Goal: Information Seeking & Learning: Learn about a topic

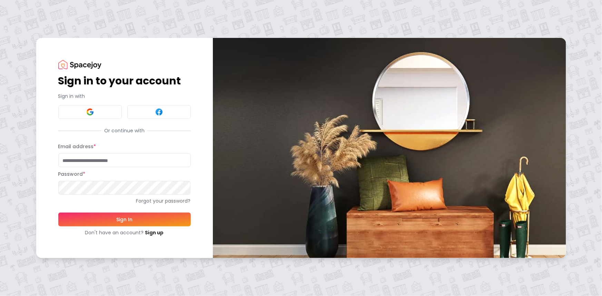
click at [103, 160] on input "Email address *" at bounding box center [124, 160] width 132 height 14
type input "**********"
click at [101, 218] on button "Sign In" at bounding box center [124, 220] width 132 height 14
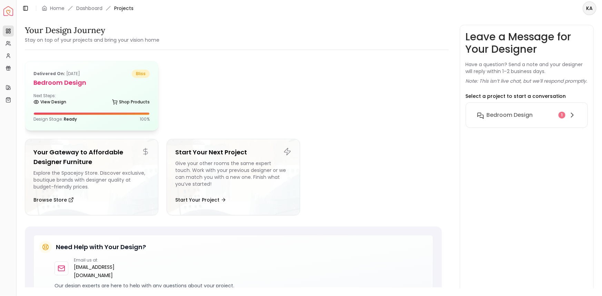
click at [66, 109] on div "Delivered on: [DATE] bliss Bedroom design Next Steps: View Design Shop Products…" at bounding box center [91, 95] width 133 height 69
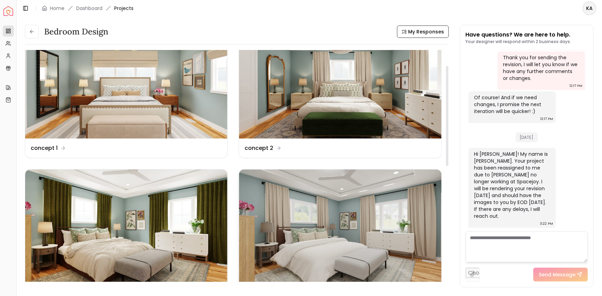
scroll to position [62, 0]
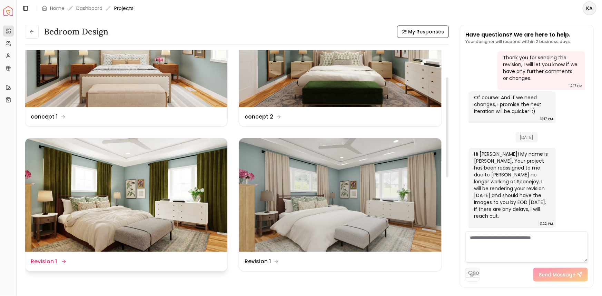
click at [169, 190] on img at bounding box center [126, 195] width 202 height 114
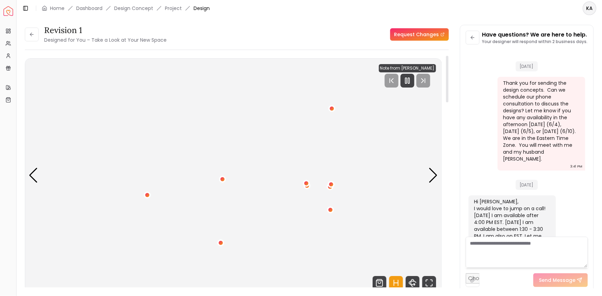
scroll to position [1318, 0]
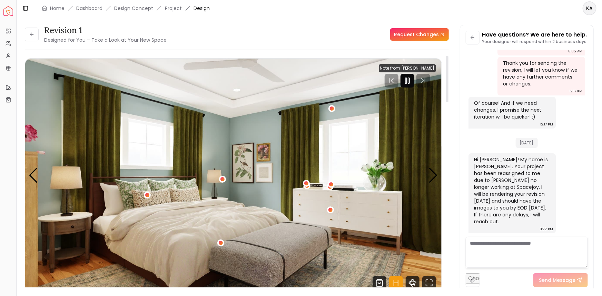
click at [409, 79] on icon "Pause" at bounding box center [407, 81] width 8 height 8
click at [410, 80] on icon "Play" at bounding box center [407, 81] width 8 height 8
click at [410, 78] on icon "Pause" at bounding box center [413, 81] width 8 height 8
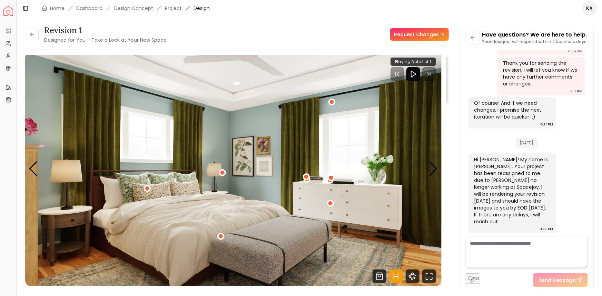
scroll to position [5, 0]
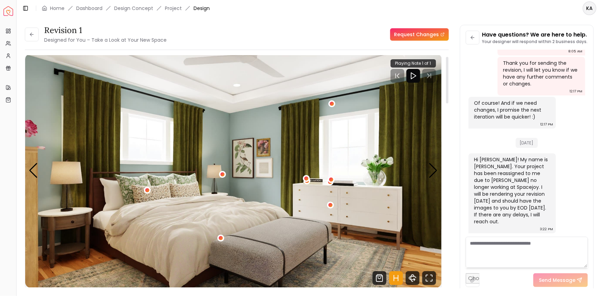
drag, startPoint x: 447, startPoint y: 101, endPoint x: 450, endPoint y: 90, distance: 11.6
click at [448, 90] on div at bounding box center [447, 80] width 2 height 47
click at [428, 275] on icon "Fullscreen" at bounding box center [427, 276] width 2 height 2
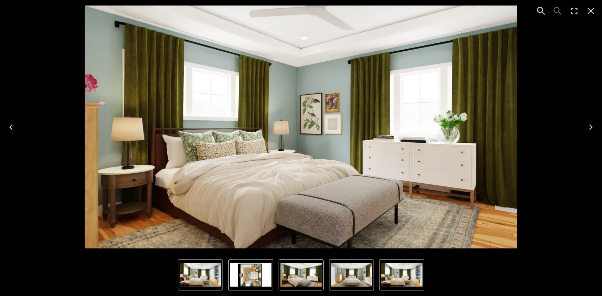
click at [256, 274] on img "4 of 4" at bounding box center [250, 275] width 41 height 23
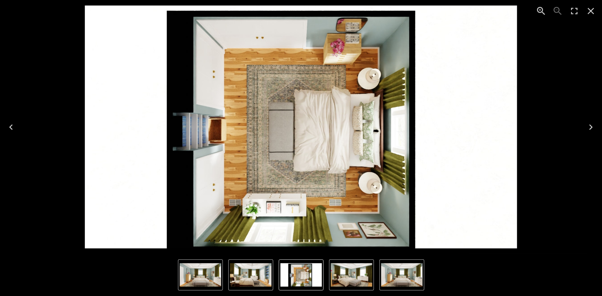
click at [593, 125] on icon "Next" at bounding box center [590, 127] width 11 height 11
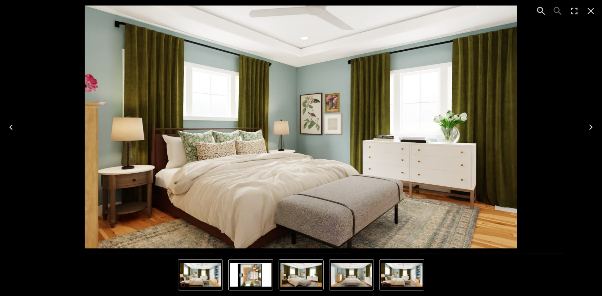
click at [588, 126] on icon "Next" at bounding box center [590, 127] width 11 height 11
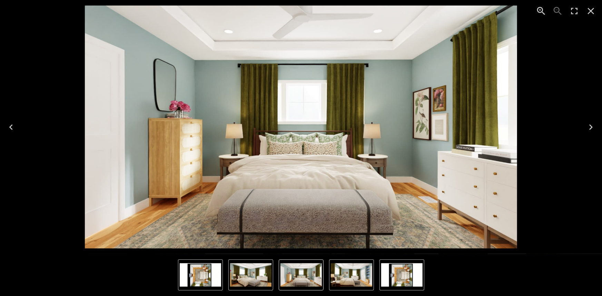
click at [588, 126] on icon "Next" at bounding box center [590, 127] width 11 height 11
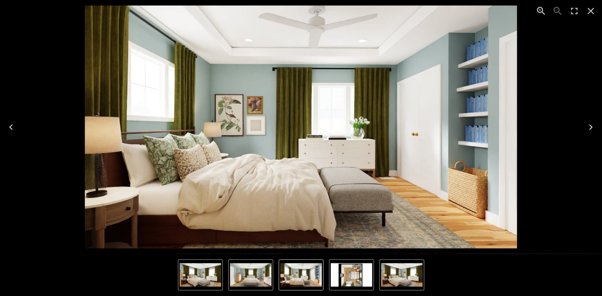
drag, startPoint x: 349, startPoint y: 285, endPoint x: 353, endPoint y: 285, distance: 3.8
click at [349, 285] on img "4 of 4" at bounding box center [351, 275] width 41 height 23
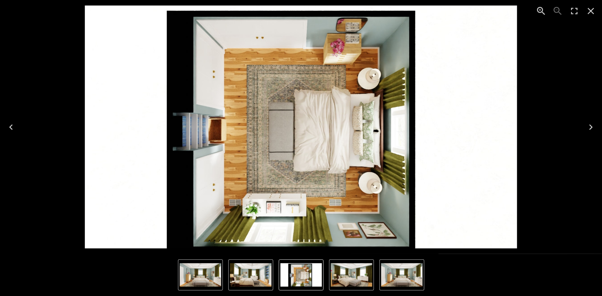
click at [364, 281] on img "1 of 4" at bounding box center [351, 275] width 41 height 23
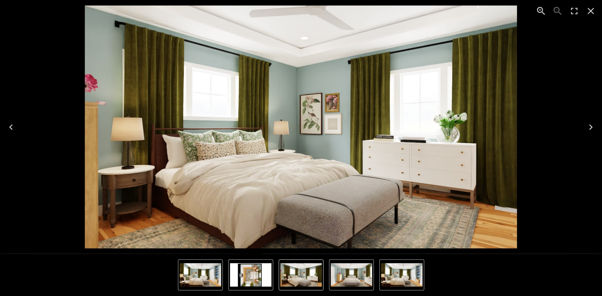
click at [391, 282] on img "3 of 4" at bounding box center [401, 275] width 41 height 23
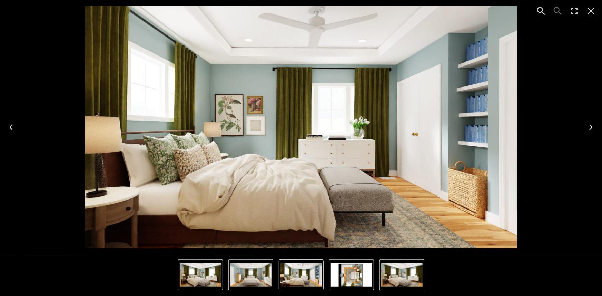
click at [590, 131] on icon "Next" at bounding box center [590, 127] width 11 height 11
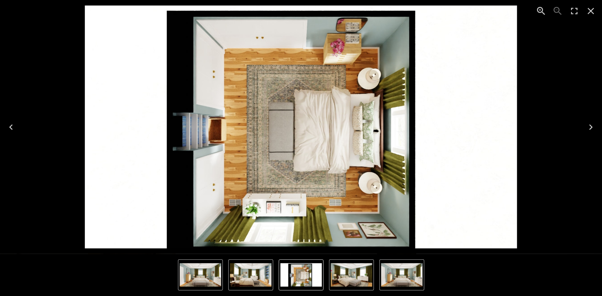
click at [588, 131] on icon "Next" at bounding box center [590, 127] width 11 height 11
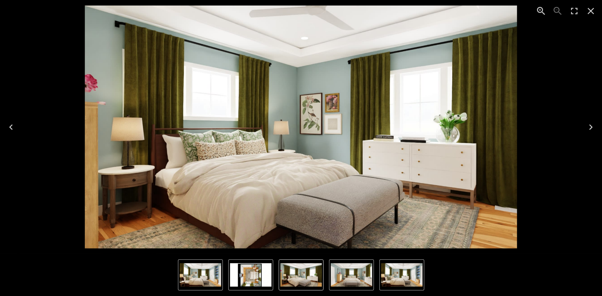
click at [583, 134] on button "Next" at bounding box center [591, 127] width 22 height 28
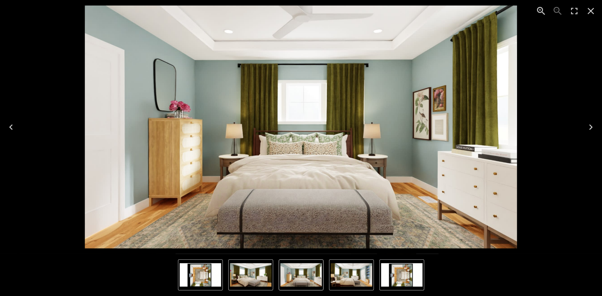
click at [578, 137] on div "2 of 4" at bounding box center [301, 127] width 591 height 243
click at [589, 127] on icon "Next" at bounding box center [590, 127] width 11 height 11
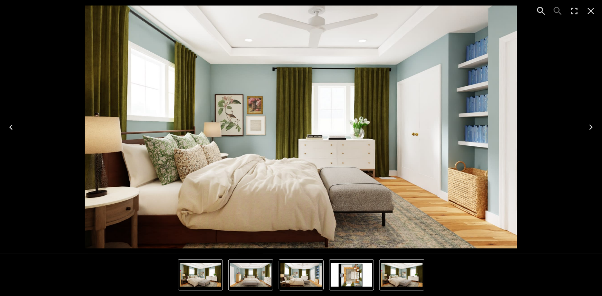
click at [593, 7] on icon "Close" at bounding box center [590, 11] width 11 height 11
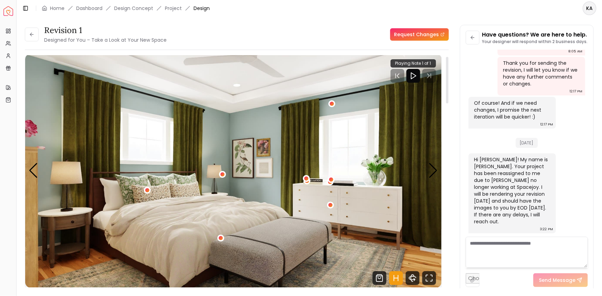
click at [414, 75] on icon "Play" at bounding box center [413, 76] width 8 height 8
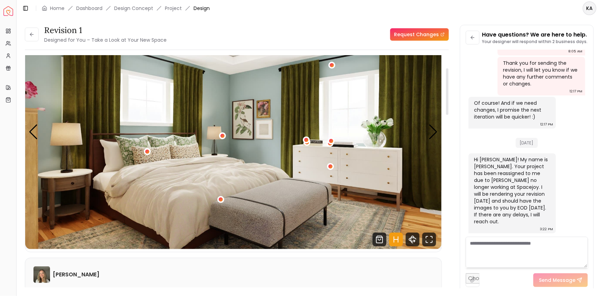
scroll to position [0, 0]
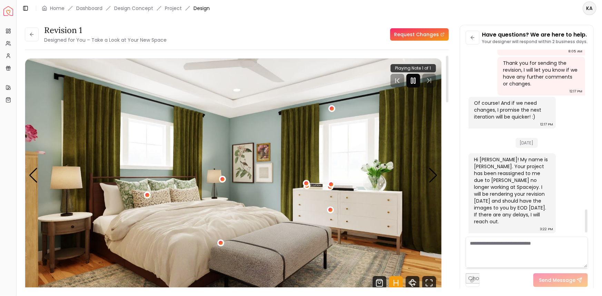
click at [323, 22] on div "Revision 1 Designed for You – Take a Look at Your New Space Request Changes Rev…" at bounding box center [309, 153] width 585 height 272
click at [411, 79] on rect "Pause" at bounding box center [411, 81] width 1 height 6
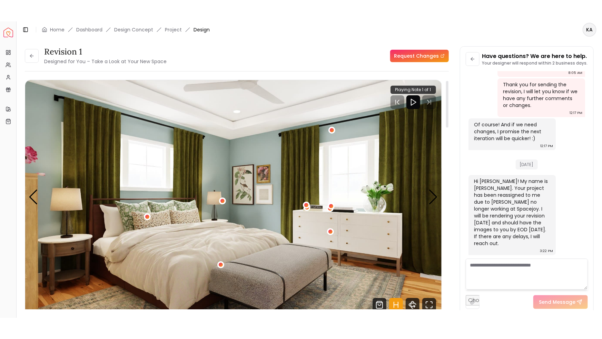
scroll to position [31, 0]
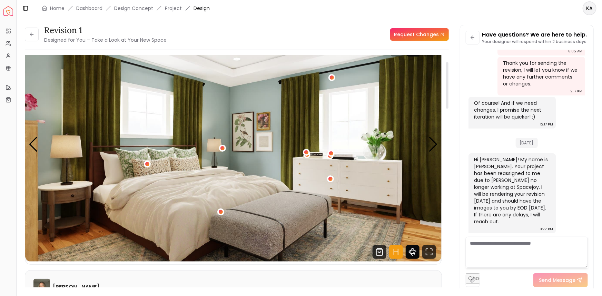
click at [414, 251] on icon "360 View" at bounding box center [413, 252] width 14 height 14
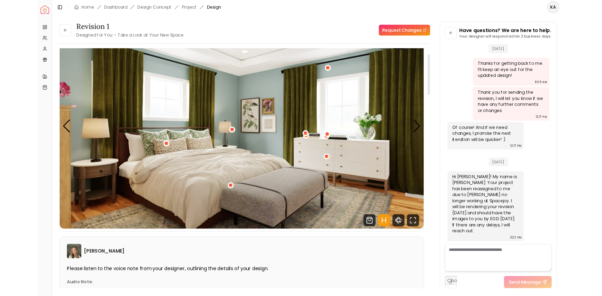
scroll to position [1275, 0]
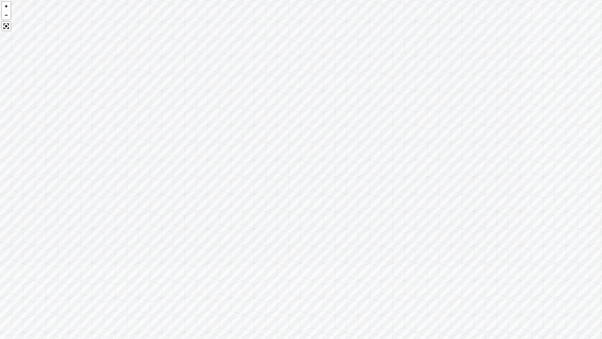
drag, startPoint x: 471, startPoint y: 228, endPoint x: 297, endPoint y: 228, distance: 174.5
click at [297, 228] on div at bounding box center [301, 169] width 602 height 339
click at [386, 215] on div at bounding box center [301, 169] width 602 height 339
click at [374, 210] on div at bounding box center [301, 169] width 602 height 339
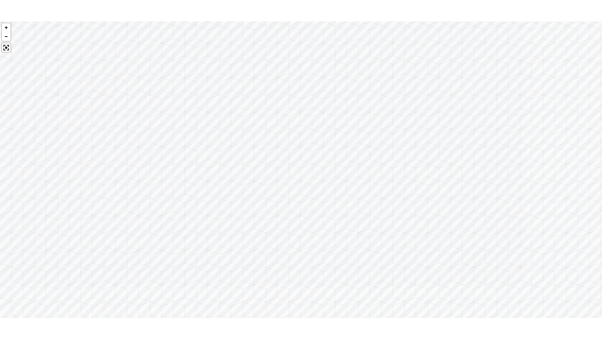
scroll to position [1287, 0]
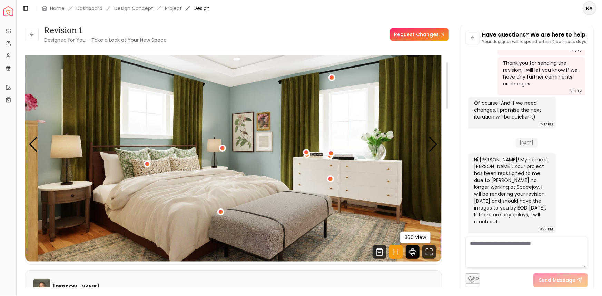
click at [413, 252] on icon "360 View" at bounding box center [413, 252] width 14 height 14
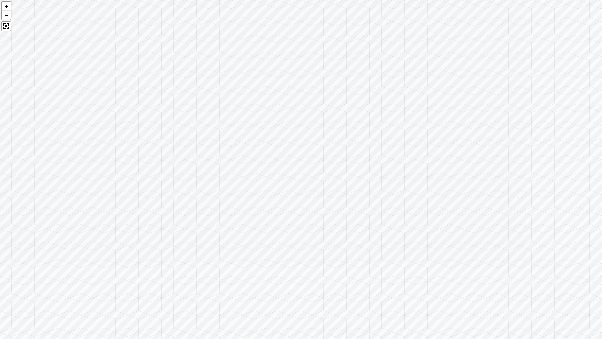
drag, startPoint x: 312, startPoint y: 215, endPoint x: 490, endPoint y: 230, distance: 178.7
click at [490, 230] on div at bounding box center [301, 169] width 602 height 339
drag, startPoint x: 299, startPoint y: 212, endPoint x: 602, endPoint y: 232, distance: 302.8
click at [602, 232] on div at bounding box center [301, 169] width 602 height 339
click at [7, 17] on div at bounding box center [6, 14] width 9 height 9
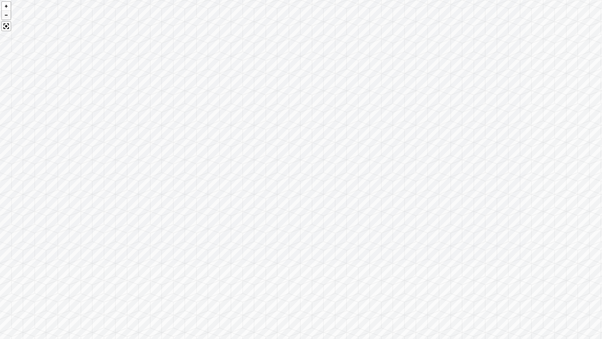
click at [7, 18] on div at bounding box center [6, 14] width 9 height 9
click at [7, 16] on div at bounding box center [6, 14] width 9 height 9
click at [7, 15] on div at bounding box center [6, 14] width 9 height 9
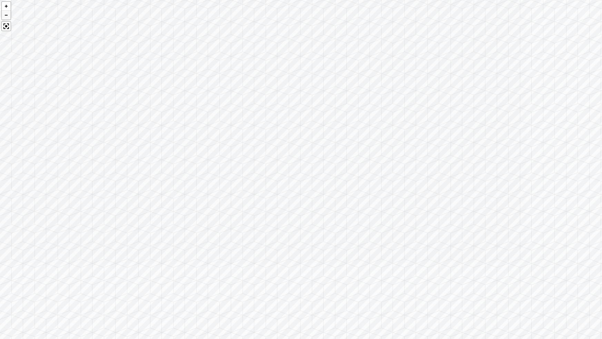
click at [7, 15] on div at bounding box center [6, 14] width 9 height 9
click at [7, 25] on div at bounding box center [6, 26] width 10 height 10
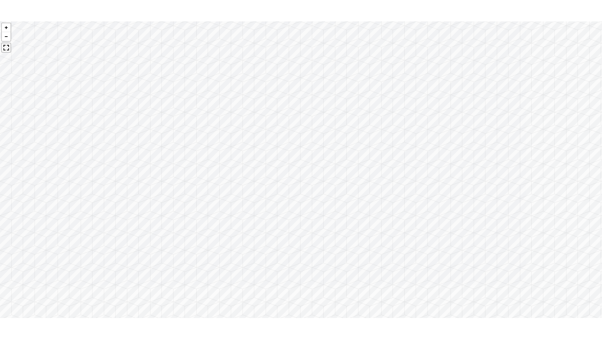
scroll to position [1287, 0]
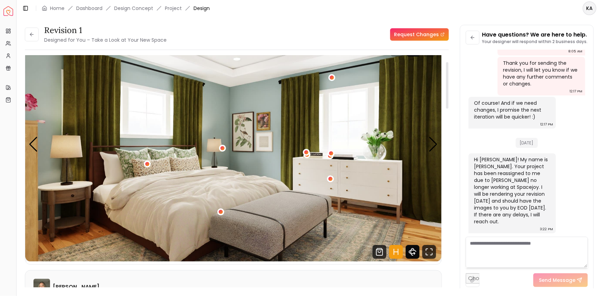
click at [414, 251] on icon "360 View" at bounding box center [413, 252] width 14 height 14
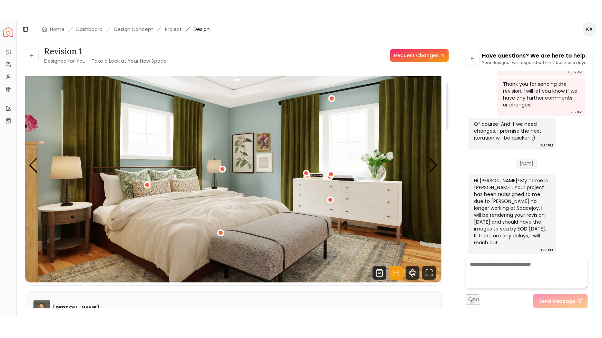
scroll to position [1275, 0]
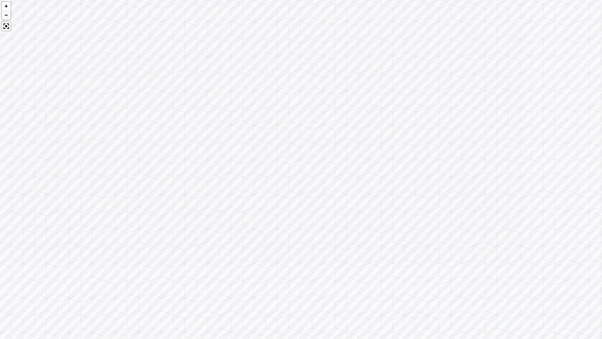
click at [6, 14] on div at bounding box center [6, 14] width 9 height 9
click at [6, 15] on div at bounding box center [6, 14] width 9 height 9
click at [6, 16] on div at bounding box center [6, 14] width 9 height 9
click at [7, 16] on div at bounding box center [6, 14] width 9 height 9
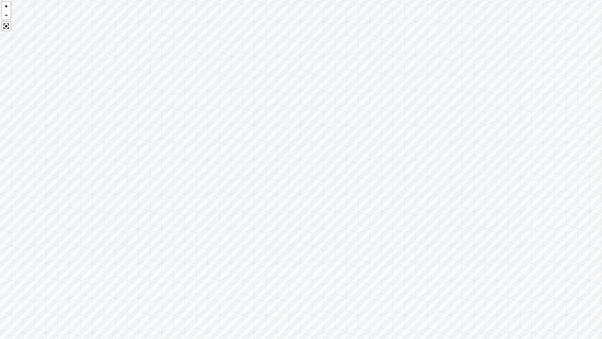
drag, startPoint x: 91, startPoint y: 96, endPoint x: 546, endPoint y: 125, distance: 455.9
click at [571, 113] on div at bounding box center [301, 169] width 602 height 339
click at [149, 147] on div at bounding box center [301, 169] width 602 height 339
click at [4, 14] on div at bounding box center [6, 14] width 9 height 9
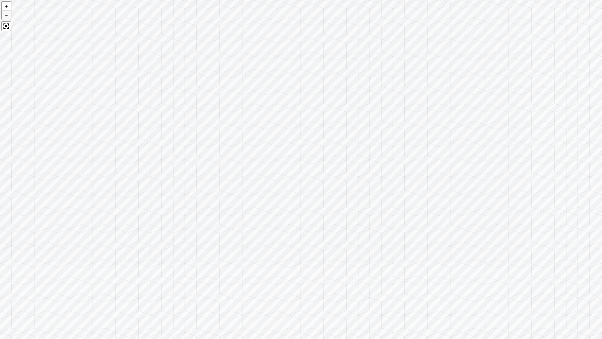
click at [4, 14] on div at bounding box center [6, 14] width 9 height 9
click at [4, 16] on div at bounding box center [6, 14] width 9 height 9
click at [5, 16] on div at bounding box center [6, 14] width 9 height 9
click at [6, 16] on div at bounding box center [6, 14] width 9 height 9
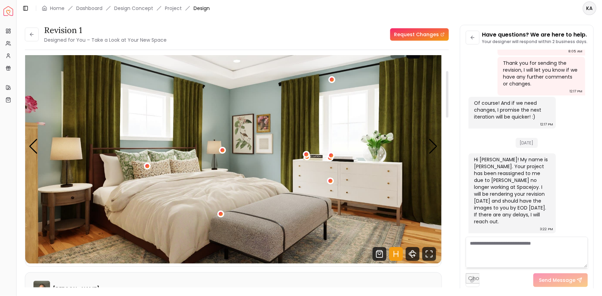
scroll to position [0, 0]
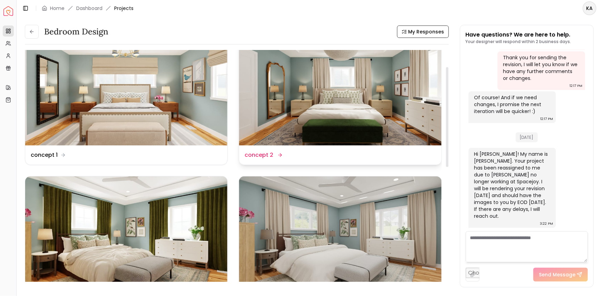
scroll to position [94, 0]
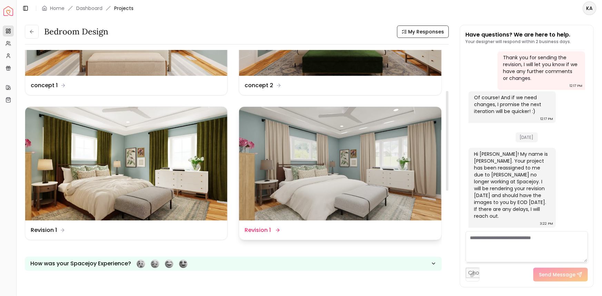
click at [405, 131] on img at bounding box center [340, 164] width 202 height 114
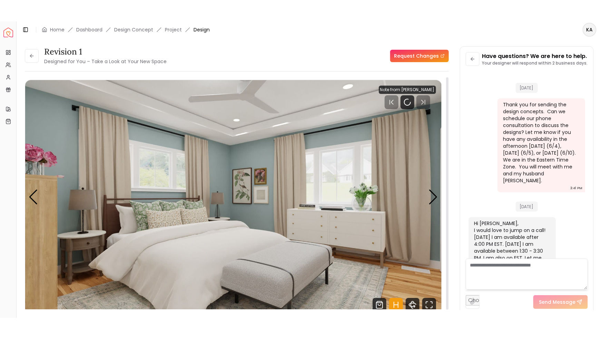
scroll to position [1318, 0]
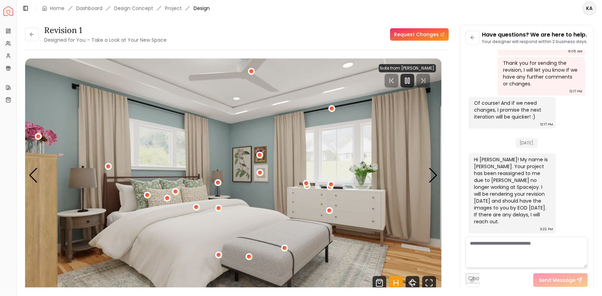
drag, startPoint x: 453, startPoint y: 157, endPoint x: 453, endPoint y: 135, distance: 22.4
click at [453, 135] on div "Revision 1 Designed for You – Take a Look at Your New Space Request Changes Rev…" at bounding box center [309, 153] width 569 height 256
click at [456, 235] on div "Revision 1 Designed for You – Take a Look at Your New Space Request Changes Rev…" at bounding box center [309, 153] width 569 height 256
click at [412, 80] on icon "Pause" at bounding box center [407, 81] width 8 height 8
click at [428, 283] on icon "Fullscreen" at bounding box center [429, 283] width 14 height 14
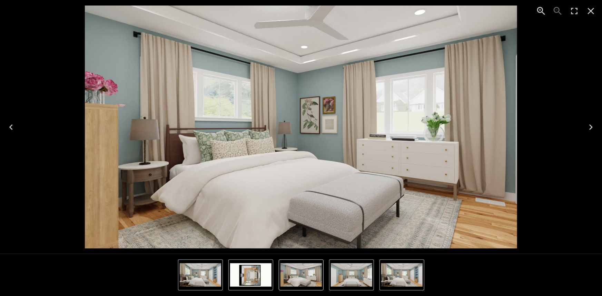
click at [591, 122] on icon "Next" at bounding box center [590, 127] width 11 height 11
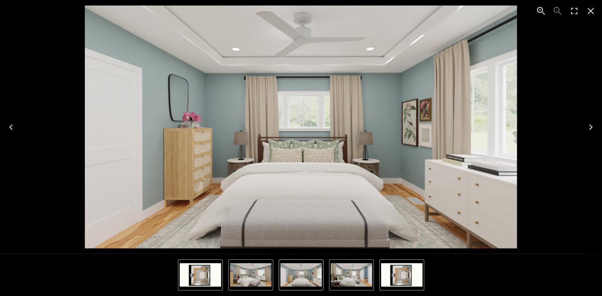
click at [591, 127] on icon "Next" at bounding box center [590, 127] width 11 height 11
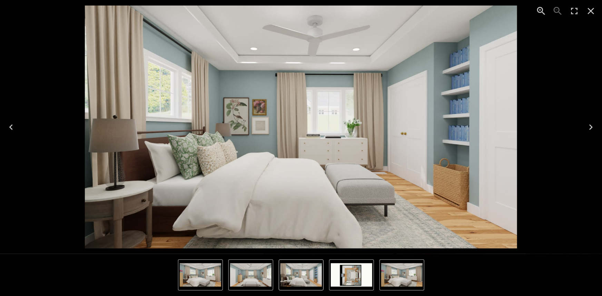
click at [356, 276] on img "4 of 4" at bounding box center [351, 275] width 41 height 23
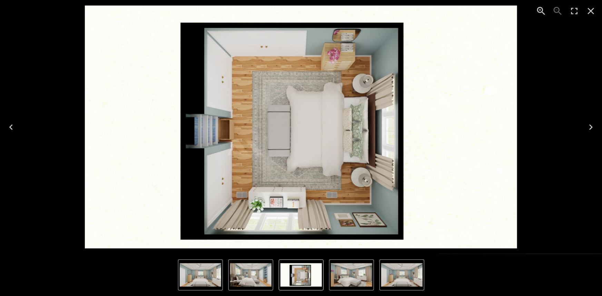
click at [587, 128] on icon "Next" at bounding box center [590, 127] width 11 height 11
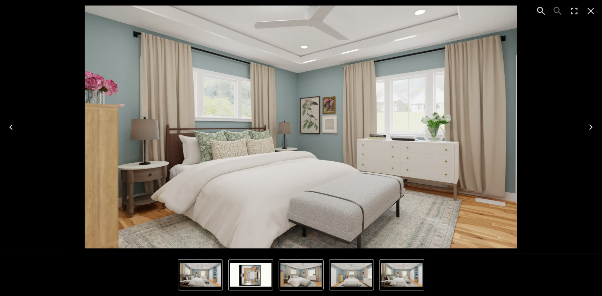
click at [587, 127] on icon "Next" at bounding box center [590, 127] width 11 height 11
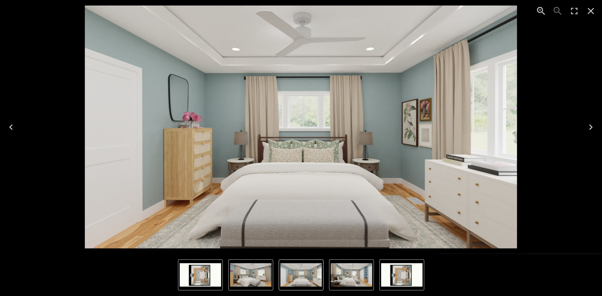
click at [587, 127] on icon "Next" at bounding box center [590, 127] width 11 height 11
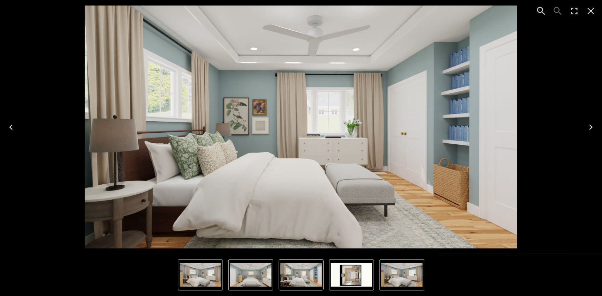
click at [587, 127] on icon "Next" at bounding box center [590, 127] width 11 height 11
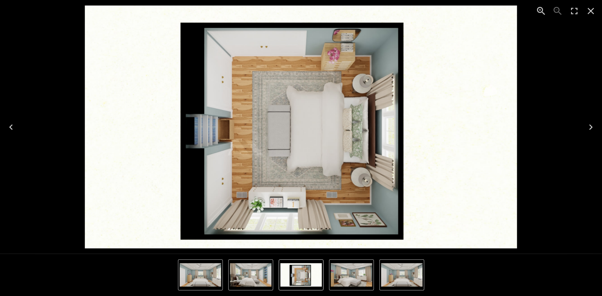
click at [594, 11] on icon "Close" at bounding box center [590, 11] width 11 height 11
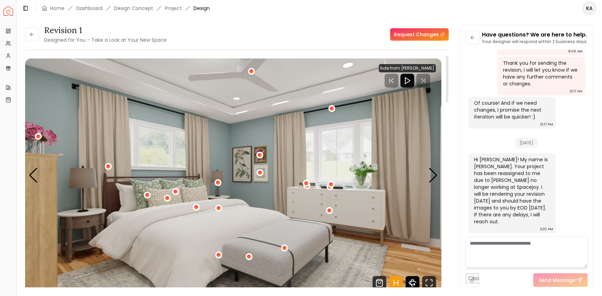
click at [416, 278] on icon "360 View" at bounding box center [413, 283] width 14 height 14
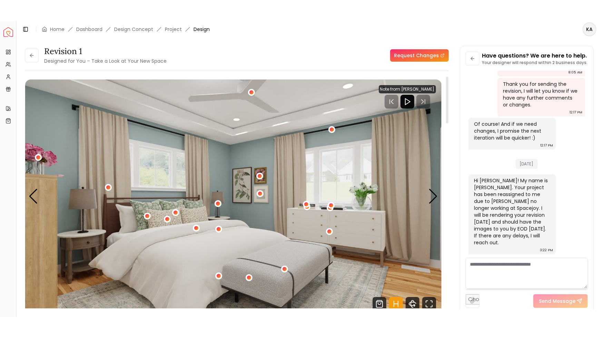
scroll to position [1275, 0]
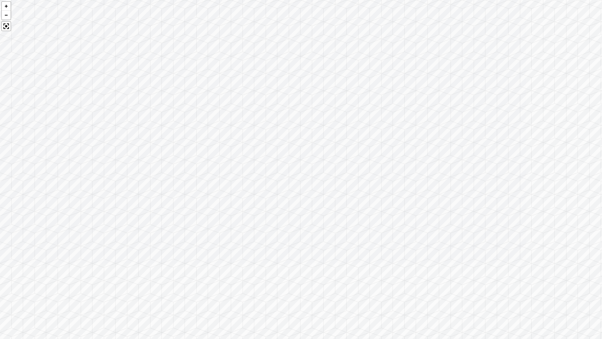
drag, startPoint x: 212, startPoint y: 207, endPoint x: 564, endPoint y: 221, distance: 352.4
click at [564, 221] on div at bounding box center [301, 169] width 602 height 339
drag, startPoint x: 188, startPoint y: 205, endPoint x: 602, endPoint y: 180, distance: 414.3
click at [602, 180] on div at bounding box center [301, 169] width 602 height 339
drag, startPoint x: 243, startPoint y: 148, endPoint x: 602, endPoint y: 217, distance: 365.3
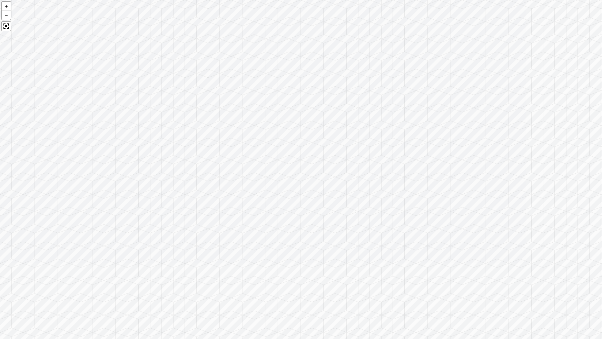
click at [602, 217] on div at bounding box center [301, 169] width 602 height 339
drag, startPoint x: 58, startPoint y: 109, endPoint x: 456, endPoint y: 103, distance: 398.1
click at [473, 97] on div at bounding box center [301, 169] width 602 height 339
drag, startPoint x: 140, startPoint y: 137, endPoint x: 463, endPoint y: 158, distance: 324.2
click at [463, 158] on div at bounding box center [301, 169] width 602 height 339
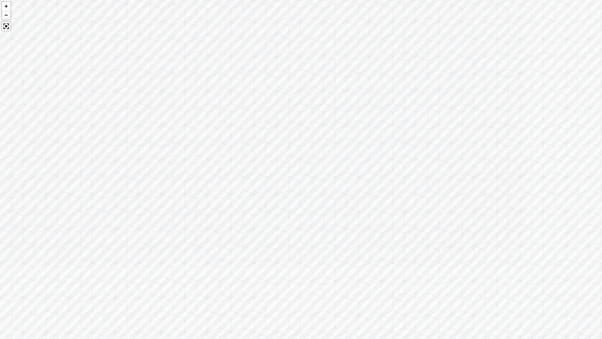
click at [3, 14] on div at bounding box center [6, 14] width 9 height 9
click at [3, 15] on div at bounding box center [6, 14] width 9 height 9
click at [4, 16] on div at bounding box center [6, 14] width 9 height 9
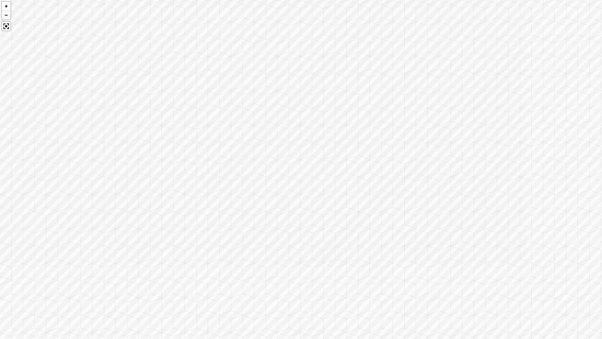
click at [4, 16] on div at bounding box center [6, 14] width 9 height 9
click at [5, 16] on div at bounding box center [6, 14] width 9 height 9
click at [3, 16] on div at bounding box center [6, 14] width 9 height 9
click at [0, 11] on div at bounding box center [301, 169] width 602 height 339
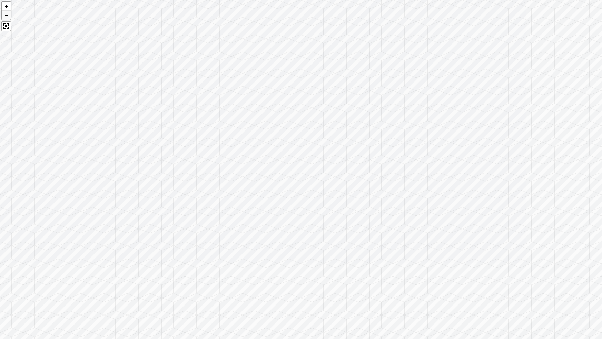
click at [7, 16] on div at bounding box center [6, 14] width 9 height 9
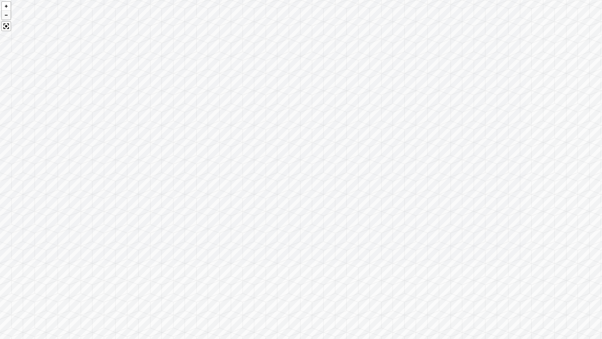
click at [7, 16] on div at bounding box center [6, 14] width 9 height 9
click at [0, 17] on div at bounding box center [301, 169] width 602 height 339
click at [7, 16] on div at bounding box center [6, 14] width 9 height 9
click at [6, 16] on div at bounding box center [6, 14] width 9 height 9
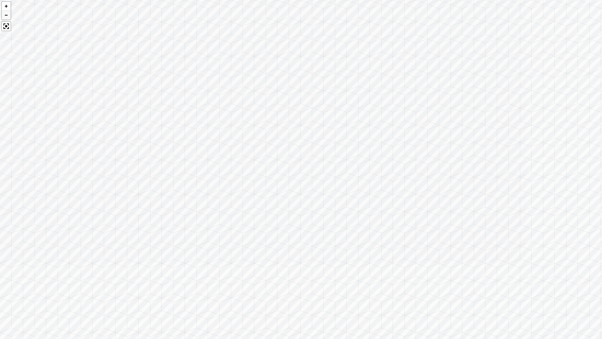
click at [6, 16] on div at bounding box center [6, 14] width 9 height 9
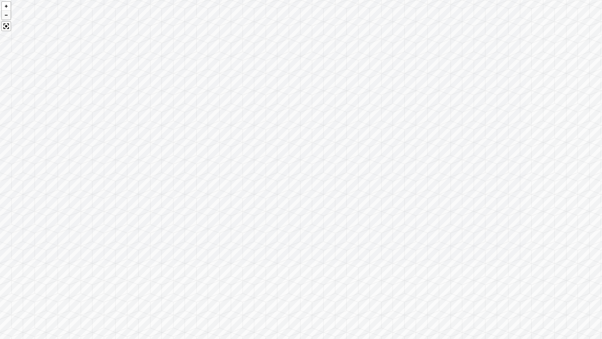
click at [6, 16] on div at bounding box center [6, 14] width 9 height 9
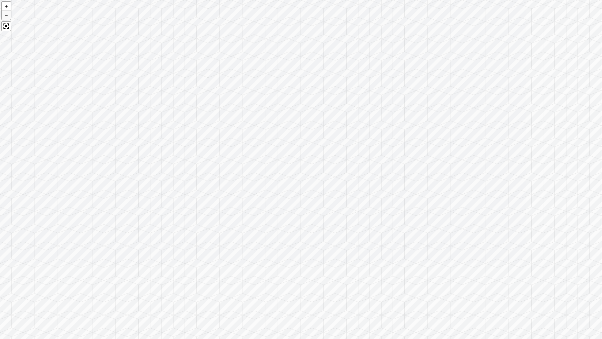
click at [6, 16] on div at bounding box center [6, 14] width 9 height 9
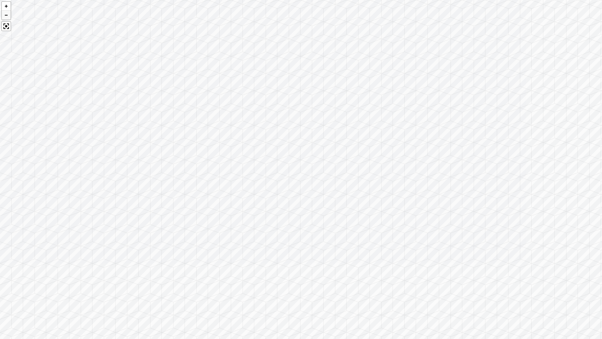
click at [6, 16] on div at bounding box center [6, 14] width 9 height 9
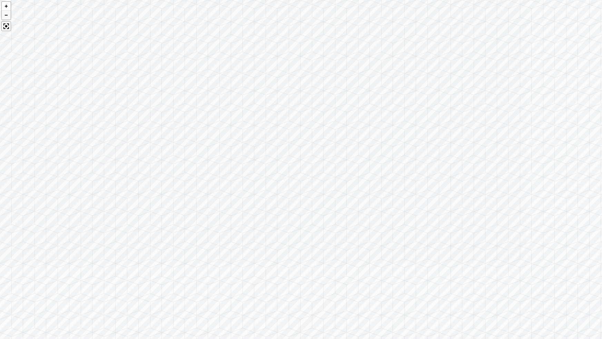
click at [6, 16] on div at bounding box center [6, 14] width 9 height 9
click at [7, 16] on div at bounding box center [6, 14] width 9 height 9
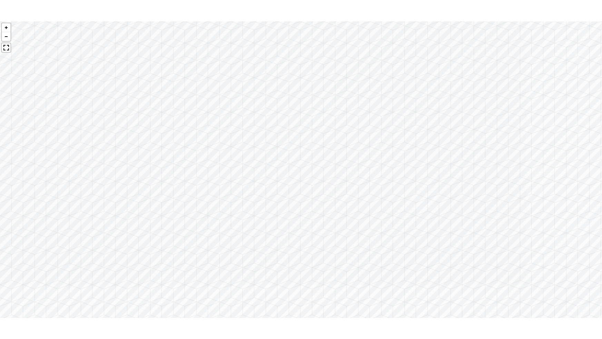
scroll to position [1318, 0]
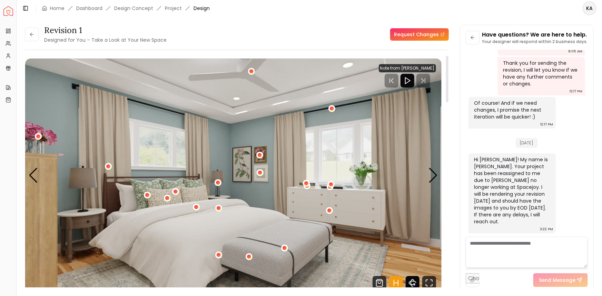
click at [409, 279] on icon "360 View" at bounding box center [413, 283] width 14 height 14
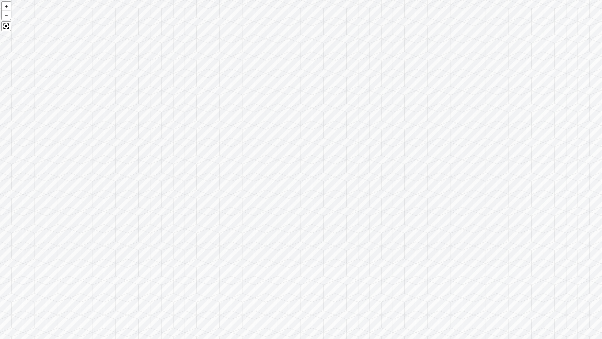
drag, startPoint x: 453, startPoint y: 176, endPoint x: 207, endPoint y: 155, distance: 247.2
click at [207, 155] on div at bounding box center [301, 169] width 602 height 339
drag, startPoint x: 428, startPoint y: 173, endPoint x: 80, endPoint y: 130, distance: 351.0
click at [80, 130] on div at bounding box center [301, 169] width 602 height 339
drag, startPoint x: 225, startPoint y: 117, endPoint x: 0, endPoint y: 60, distance: 231.7
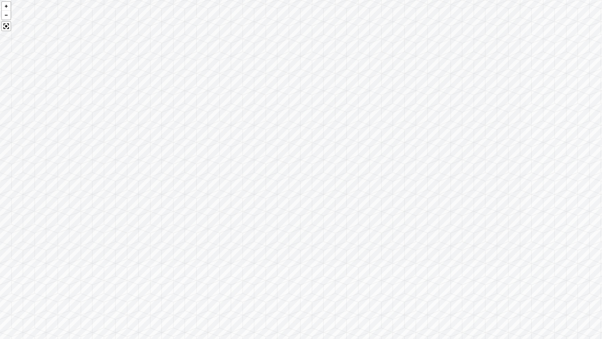
click at [0, 60] on div at bounding box center [301, 169] width 602 height 339
click at [6, 15] on div at bounding box center [6, 14] width 9 height 9
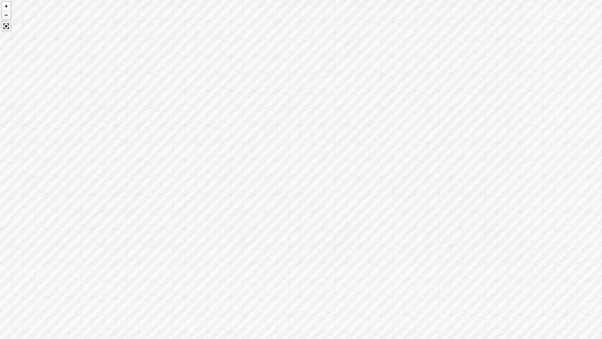
click at [6, 15] on div at bounding box center [6, 14] width 9 height 9
click at [7, 26] on div at bounding box center [6, 26] width 10 height 10
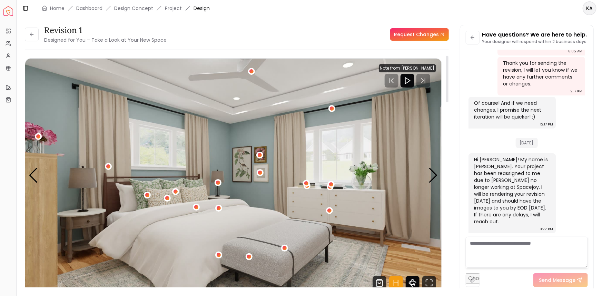
click at [416, 282] on icon "360 View" at bounding box center [413, 283] width 14 height 14
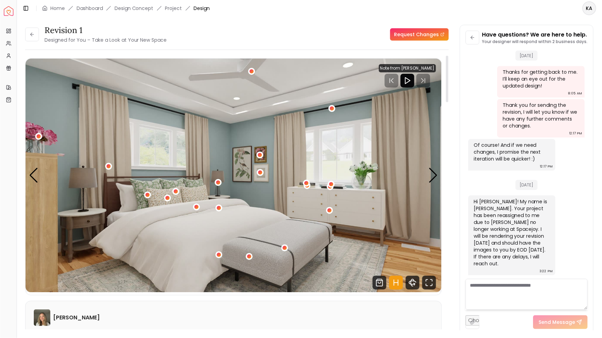
scroll to position [1275, 0]
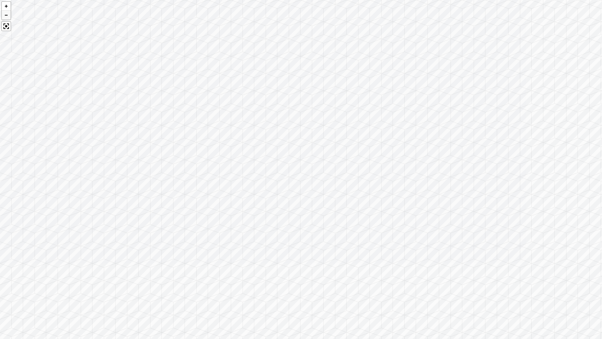
click at [7, 14] on div at bounding box center [6, 14] width 9 height 9
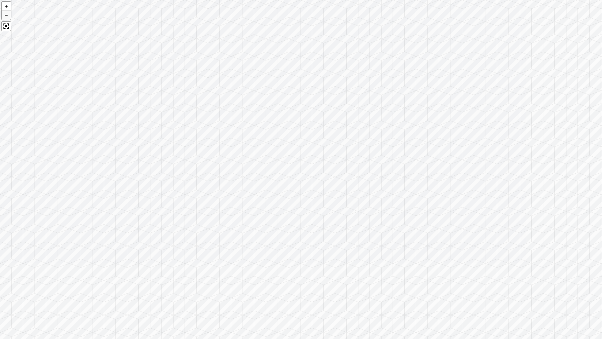
click at [7, 14] on div at bounding box center [6, 14] width 9 height 9
click at [6, 14] on div at bounding box center [6, 14] width 9 height 9
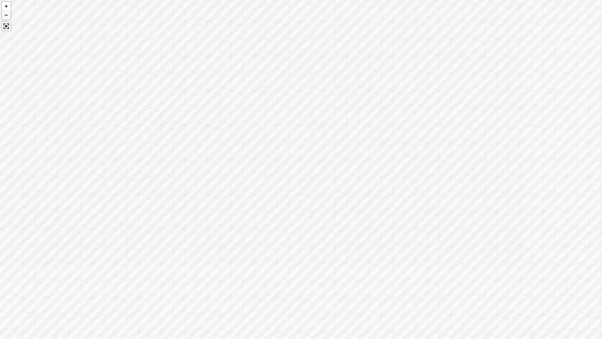
click at [6, 14] on div at bounding box center [6, 14] width 9 height 9
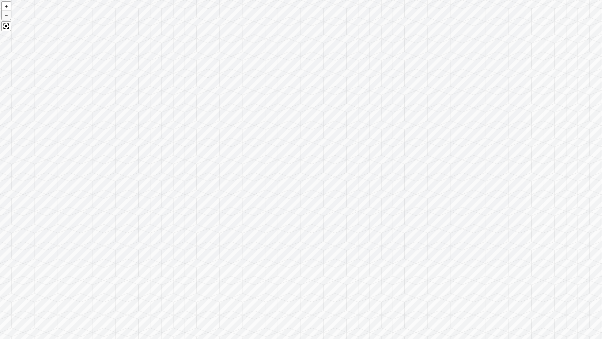
click at [6, 14] on div at bounding box center [6, 14] width 9 height 9
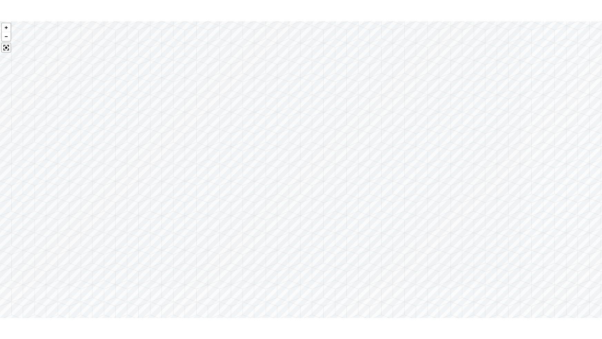
scroll to position [1318, 0]
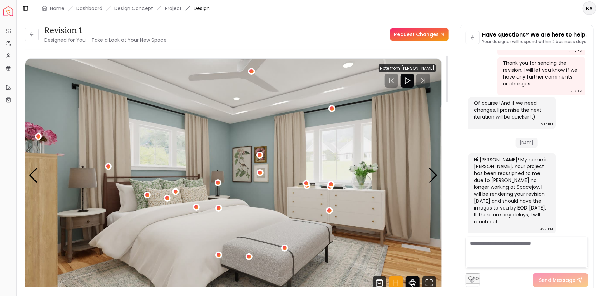
click at [410, 279] on icon "360 View" at bounding box center [413, 283] width 14 height 14
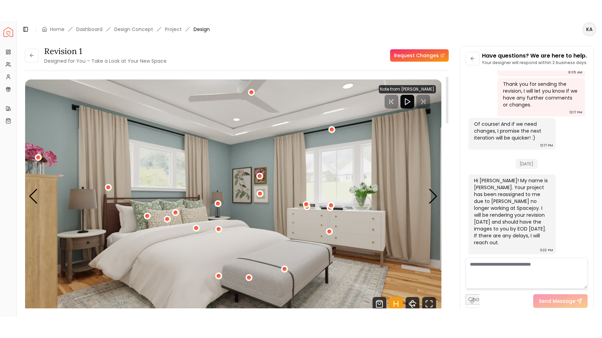
scroll to position [1275, 0]
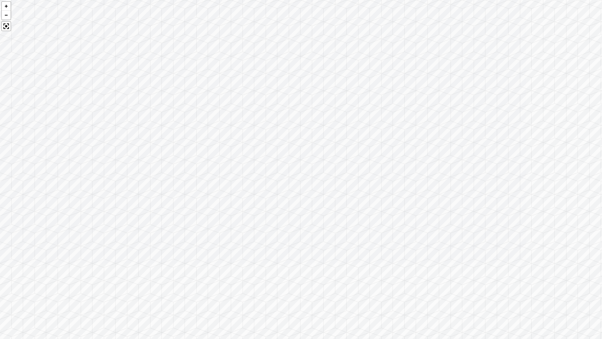
drag, startPoint x: 453, startPoint y: 214, endPoint x: 185, endPoint y: 177, distance: 270.6
click at [177, 176] on div at bounding box center [301, 169] width 602 height 339
drag, startPoint x: 376, startPoint y: 191, endPoint x: 61, endPoint y: 129, distance: 321.3
click at [61, 129] on div at bounding box center [301, 169] width 602 height 339
drag, startPoint x: 95, startPoint y: 73, endPoint x: 114, endPoint y: 176, distance: 105.1
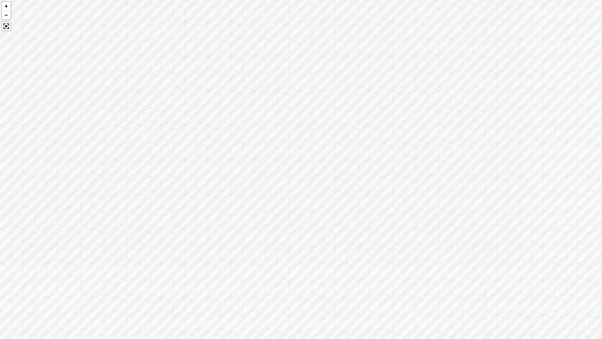
click at [114, 176] on div at bounding box center [301, 169] width 602 height 339
click at [3, 15] on div at bounding box center [6, 14] width 9 height 9
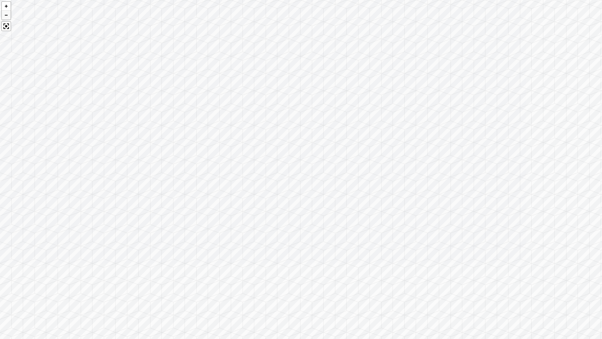
click at [3, 15] on div at bounding box center [6, 14] width 9 height 9
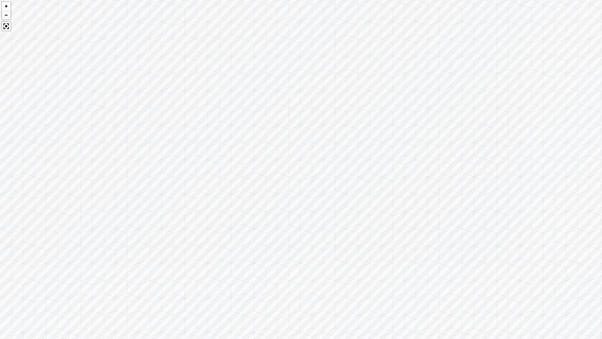
click at [3, 15] on div at bounding box center [6, 14] width 9 height 9
click at [3, 16] on div at bounding box center [6, 14] width 9 height 9
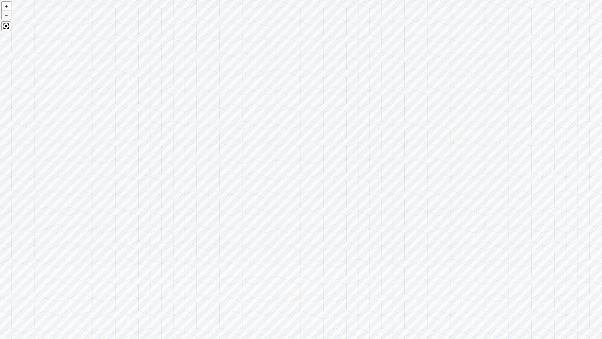
click at [3, 16] on div at bounding box center [6, 14] width 9 height 9
click at [5, 16] on div at bounding box center [6, 14] width 9 height 9
click at [3, 17] on div at bounding box center [6, 14] width 9 height 9
click at [7, 16] on div at bounding box center [6, 14] width 9 height 9
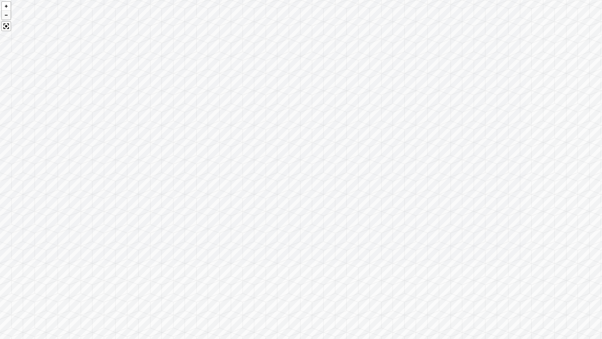
click at [8, 17] on div at bounding box center [6, 14] width 9 height 9
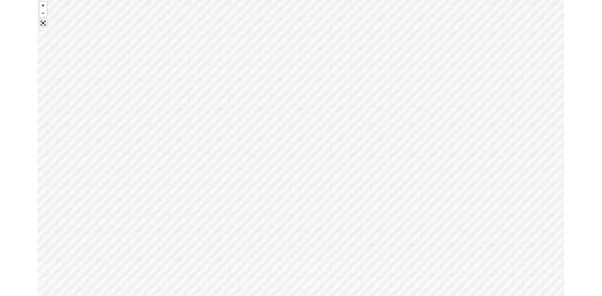
scroll to position [1318, 0]
